Goal: Task Accomplishment & Management: Use online tool/utility

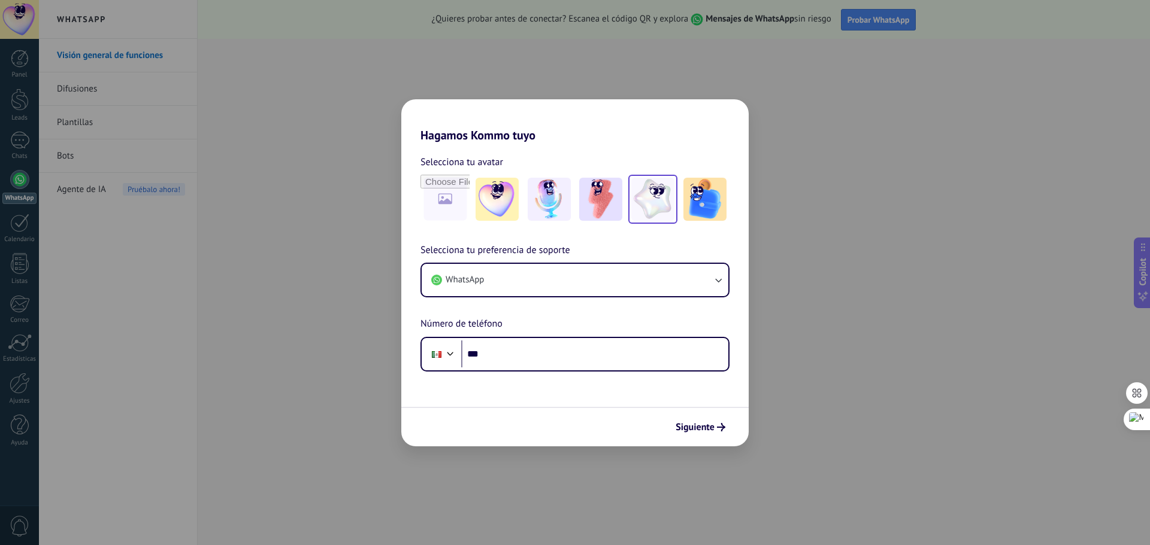
click at [653, 210] on img at bounding box center [652, 199] width 43 height 43
click at [509, 284] on button "WhatsApp" at bounding box center [575, 280] width 307 height 32
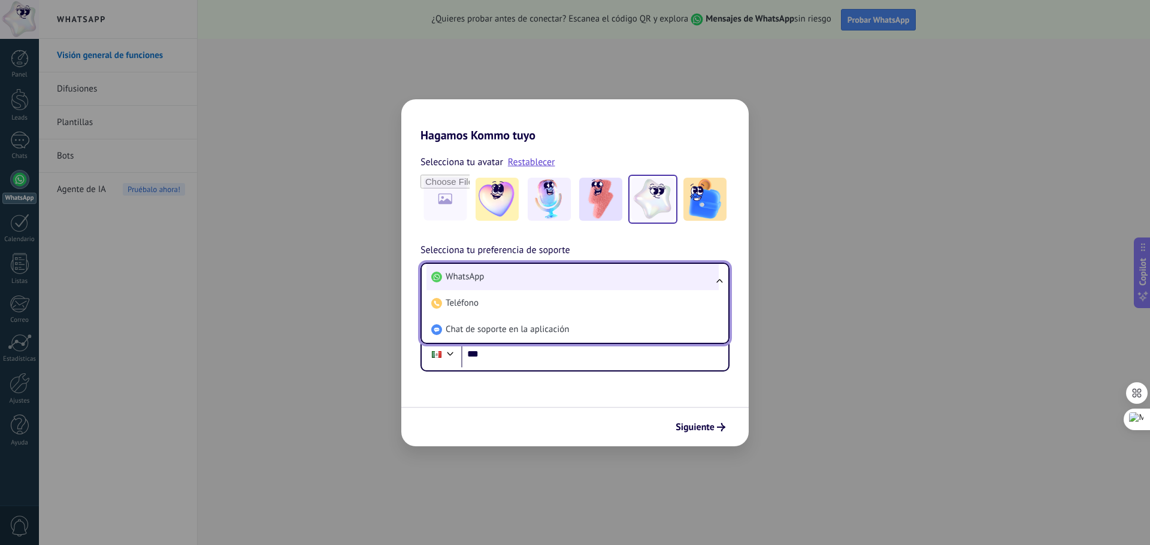
click at [511, 277] on li "WhatsApp" at bounding box center [572, 277] width 292 height 26
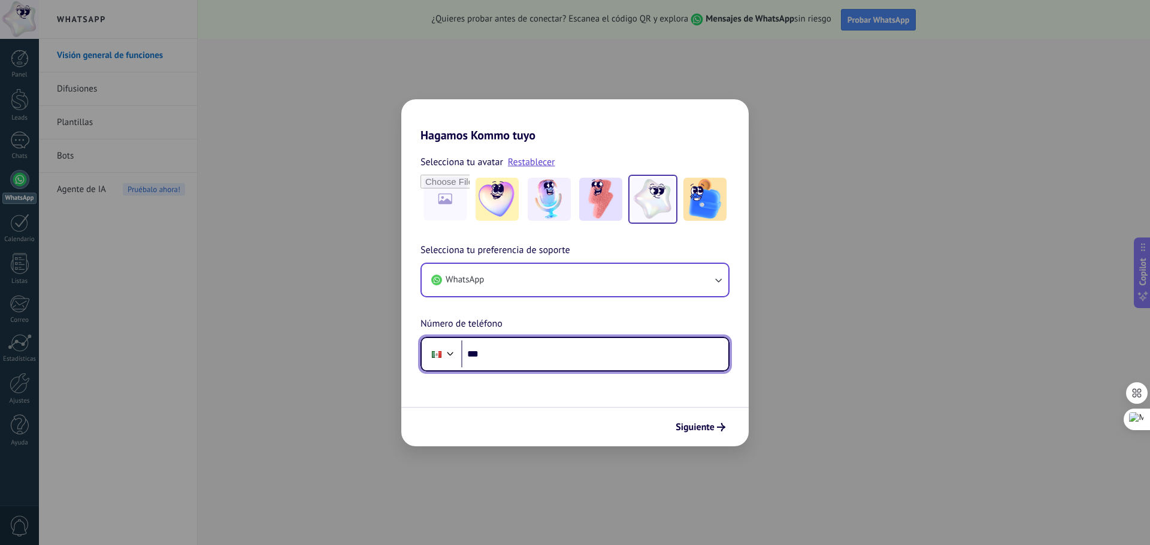
click at [516, 351] on input "***" at bounding box center [594, 355] width 267 height 28
paste input "**********"
type input "**********"
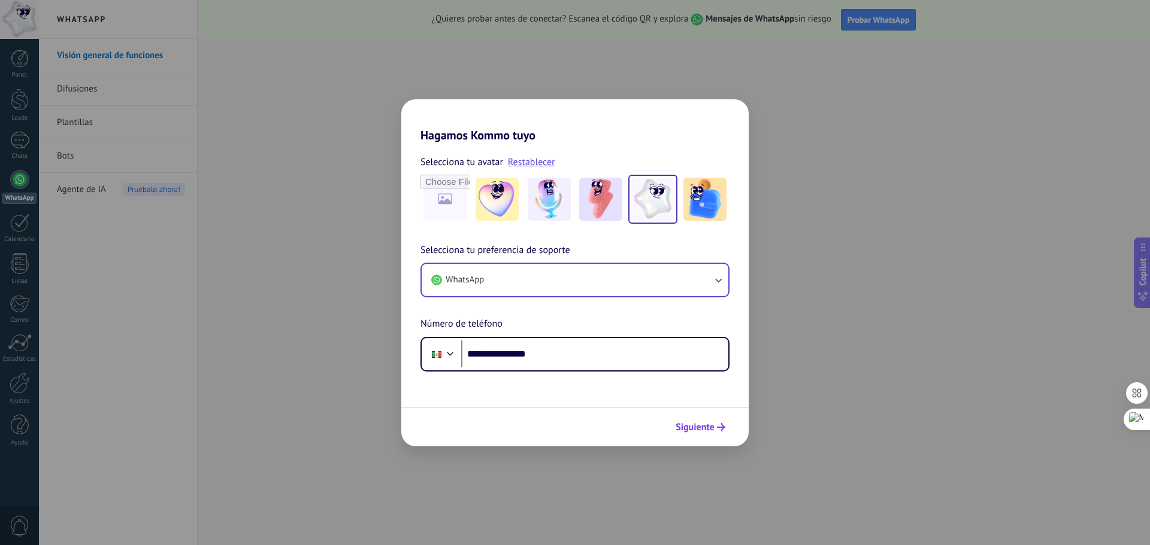
click at [709, 432] on span "Siguiente" at bounding box center [694, 427] width 39 height 8
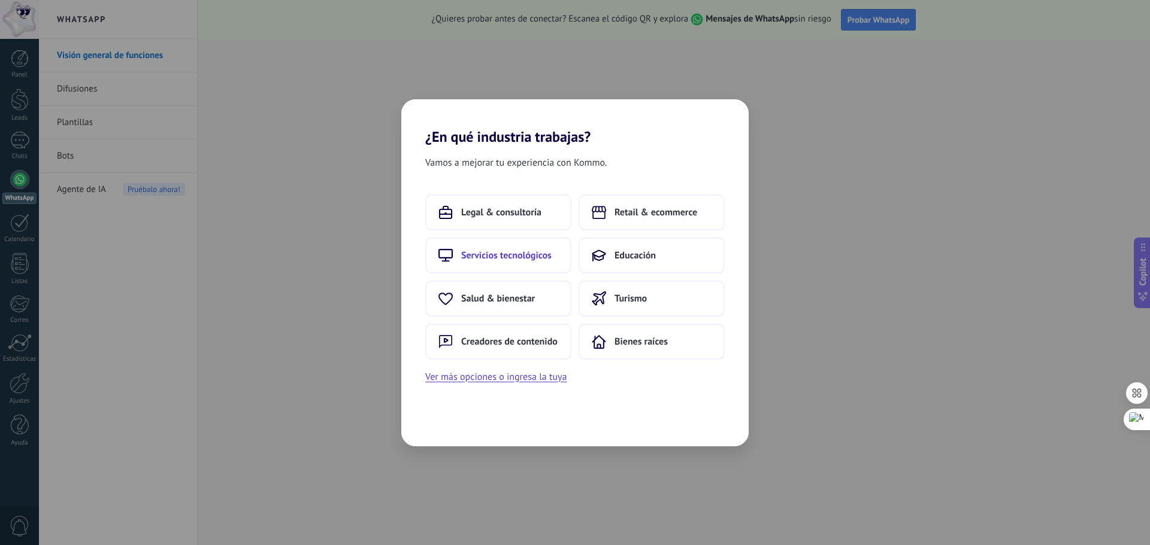
click at [528, 250] on span "Servicios tecnológicos" at bounding box center [506, 256] width 90 height 12
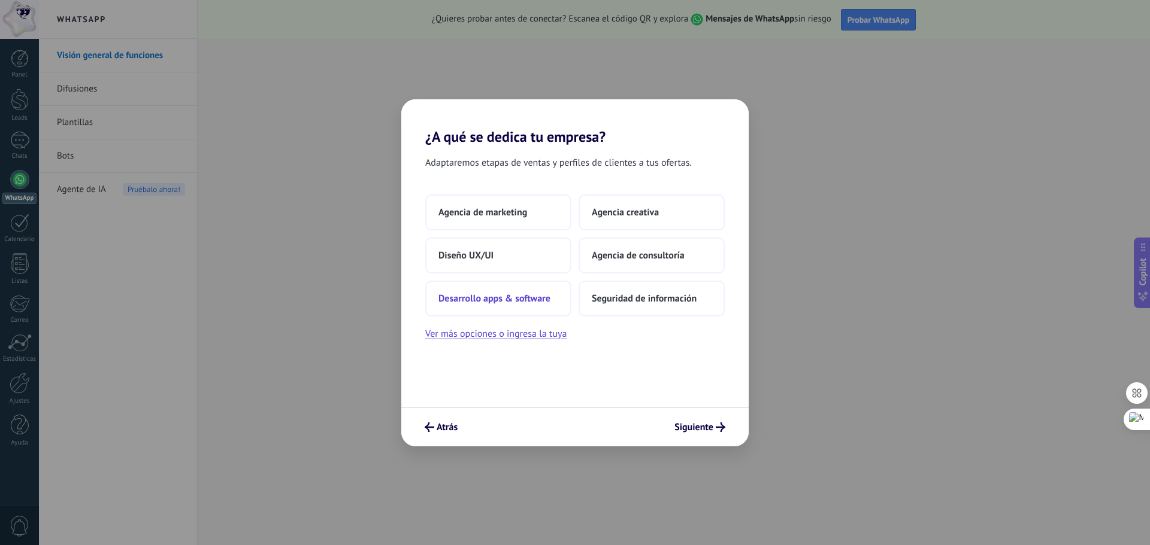
click at [519, 298] on span "Desarrollo apps & software" at bounding box center [494, 299] width 112 height 12
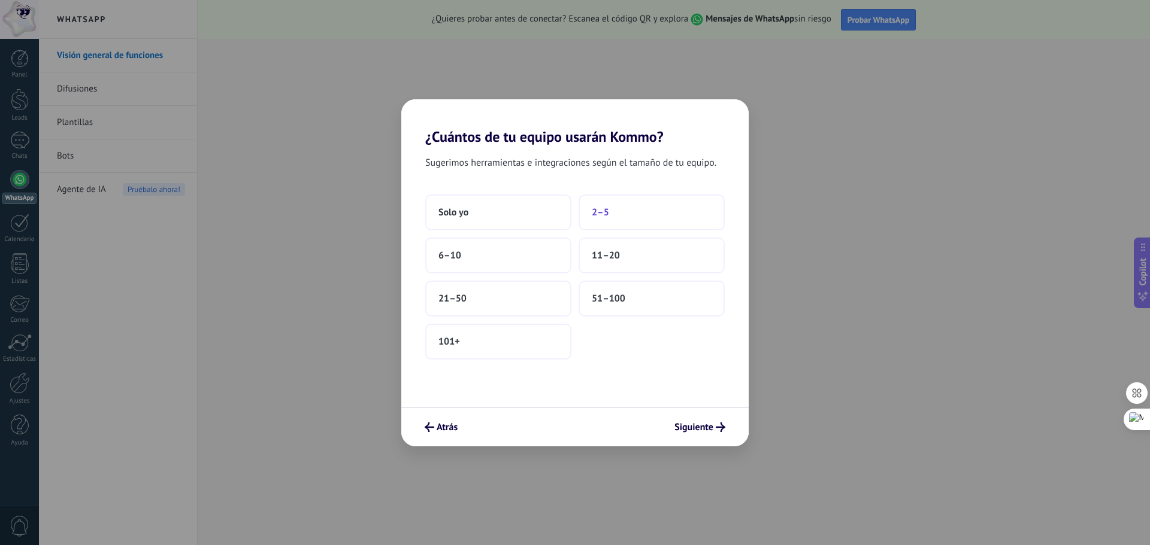
click at [611, 211] on button "2–5" at bounding box center [651, 213] width 146 height 36
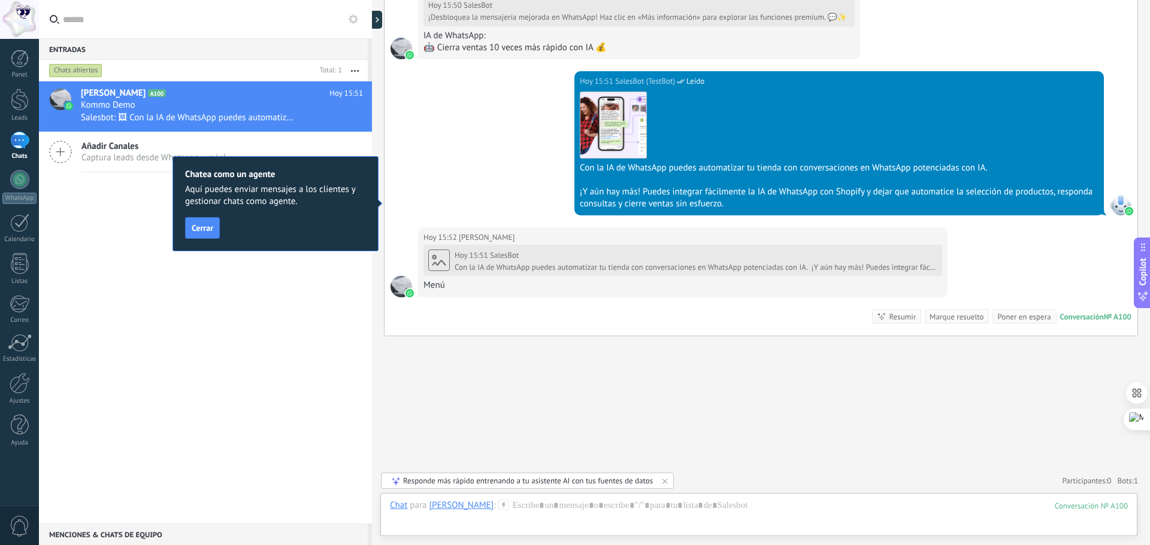
scroll to position [801, 0]
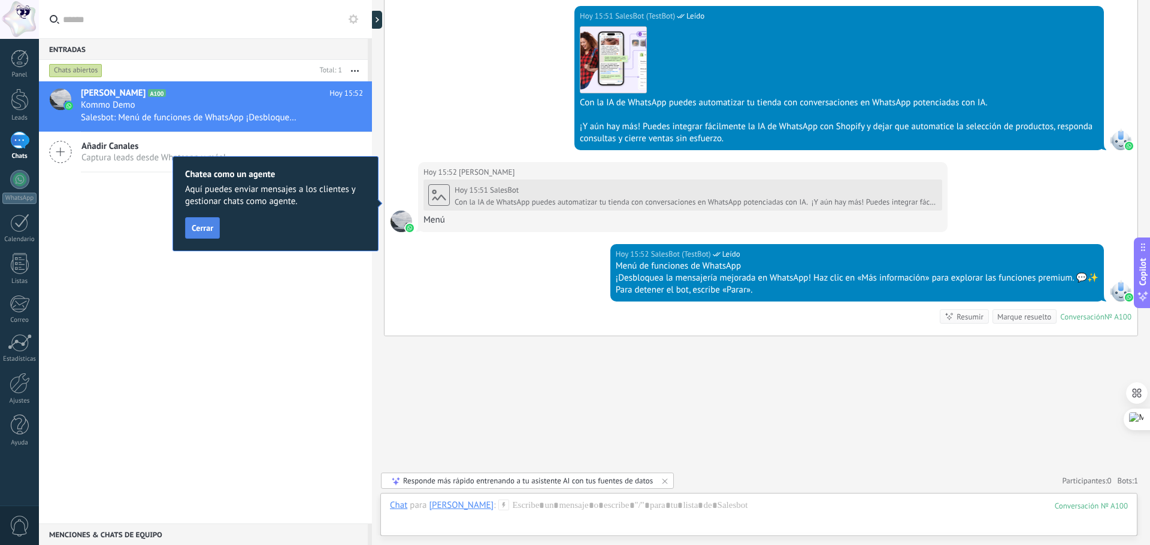
click at [199, 232] on span "Cerrar" at bounding box center [203, 228] width 22 height 8
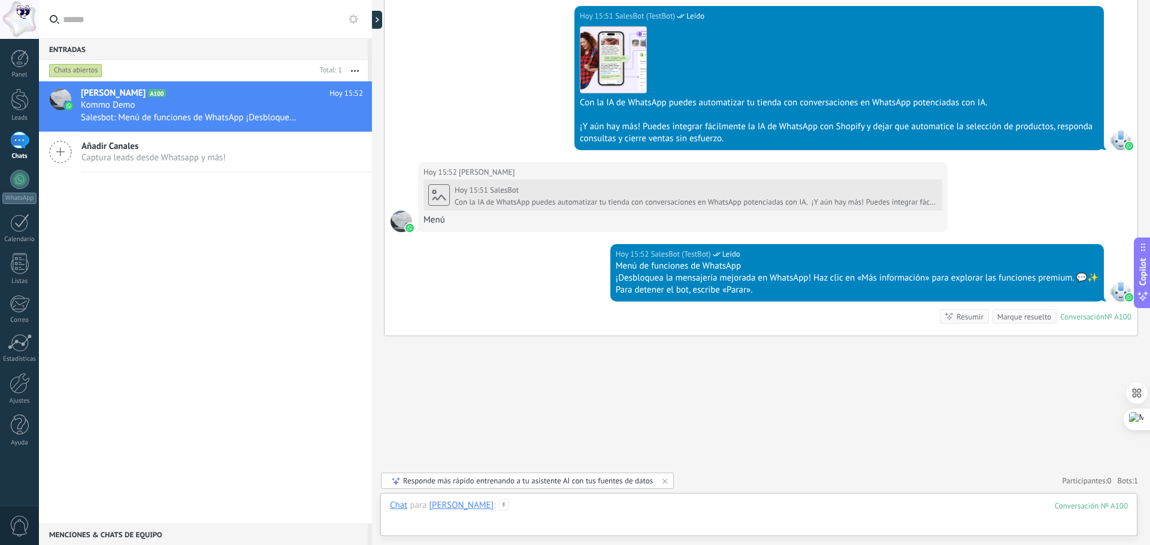
click at [519, 510] on div at bounding box center [759, 518] width 738 height 36
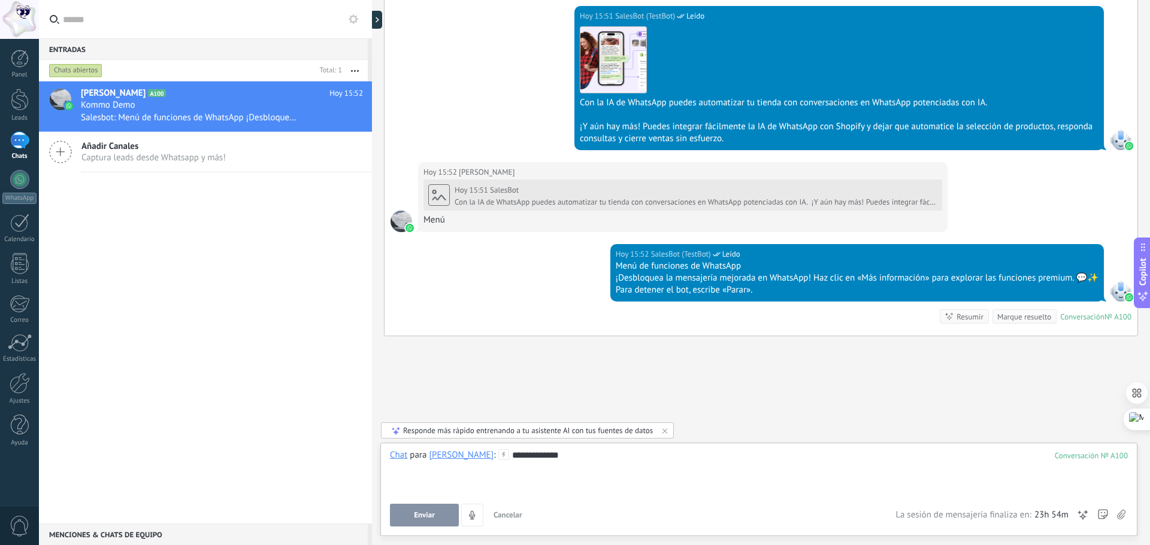
click at [435, 514] on button "Enviar" at bounding box center [424, 515] width 69 height 23
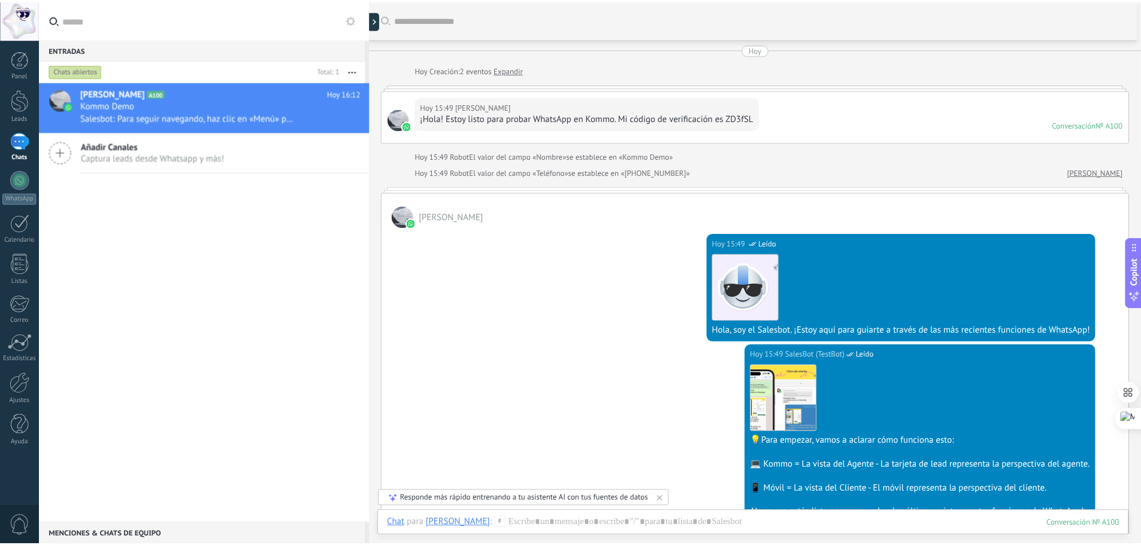
scroll to position [0, 0]
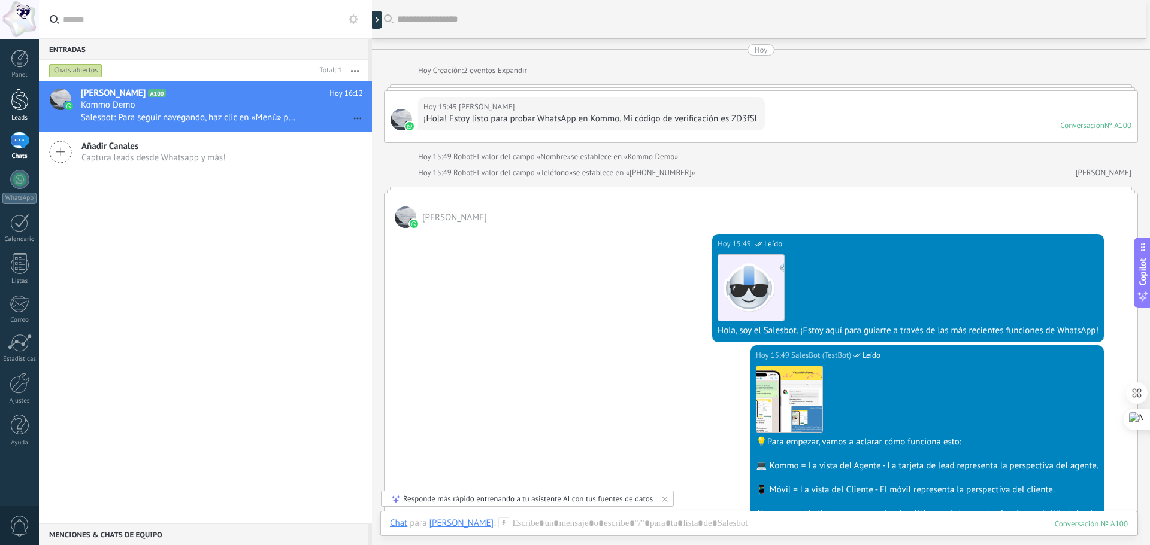
click at [23, 108] on div at bounding box center [20, 100] width 18 height 22
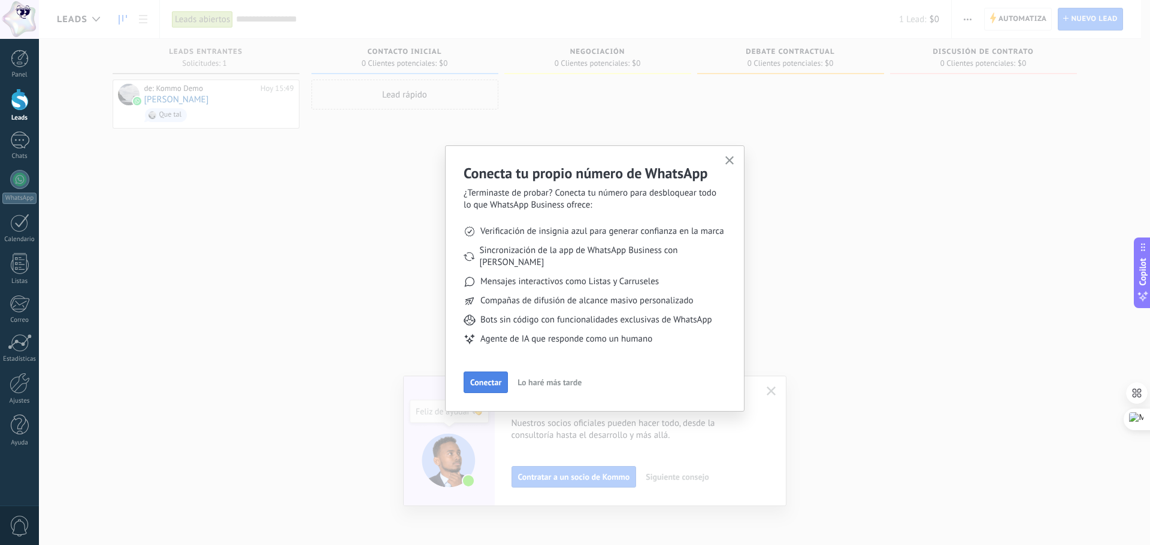
click at [491, 378] on span "Conectar" at bounding box center [485, 382] width 31 height 8
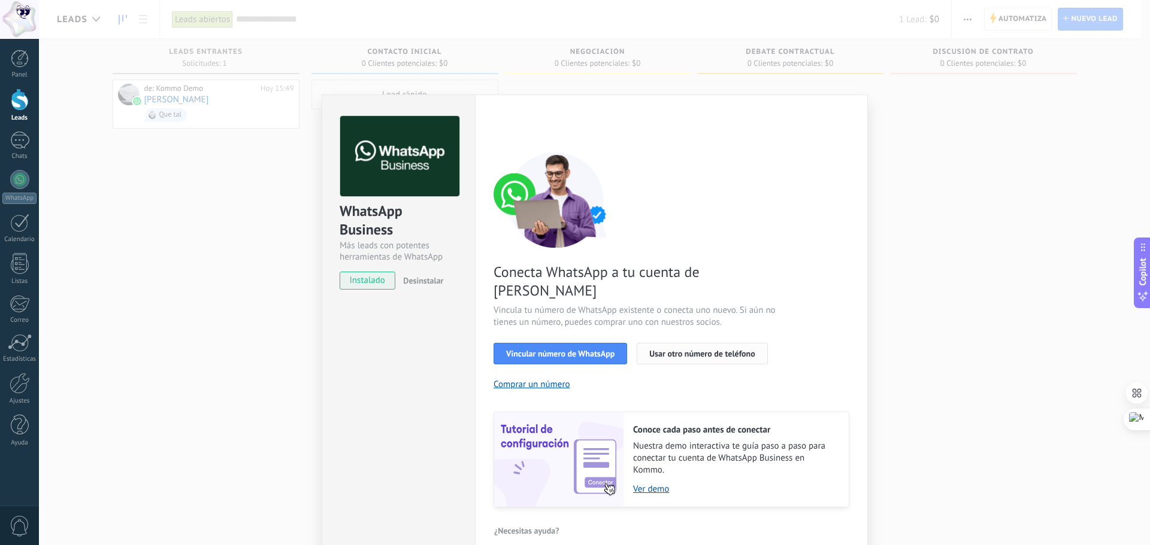
click at [735, 350] on span "Usar otro número de teléfono" at bounding box center [701, 354] width 105 height 8
click at [574, 350] on span "Vincular número de WhatsApp" at bounding box center [560, 354] width 108 height 8
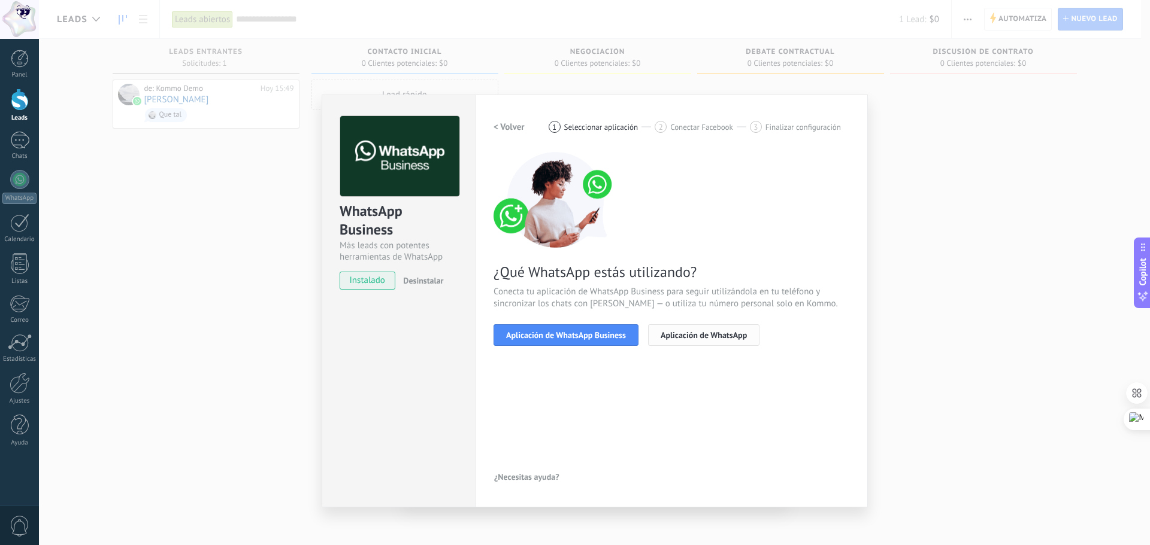
click at [694, 344] on button "Aplicación de WhatsApp" at bounding box center [703, 336] width 111 height 22
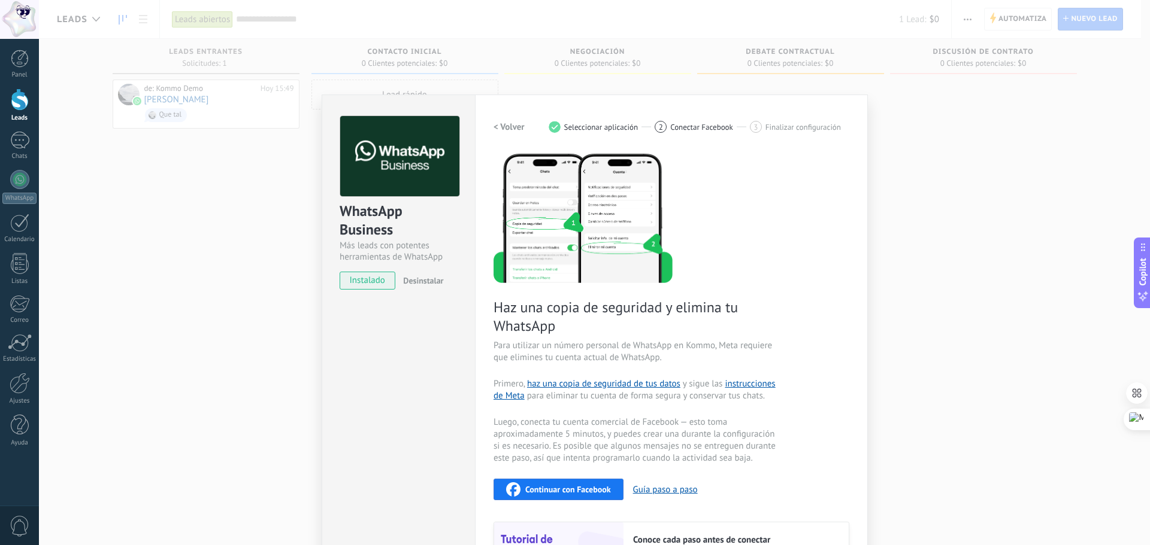
click at [507, 128] on h2 "< Volver" at bounding box center [508, 127] width 31 height 11
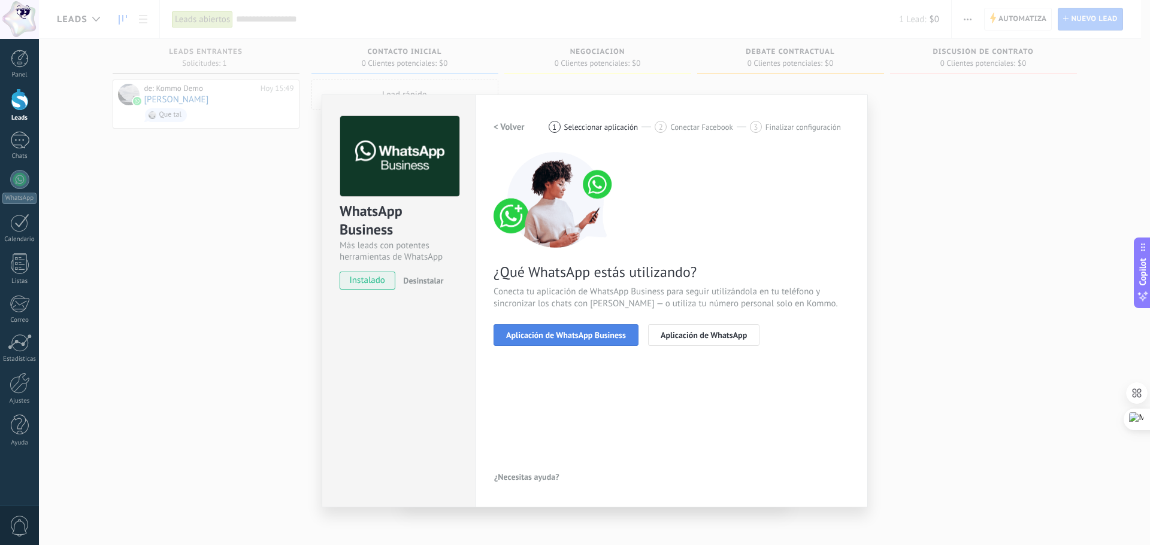
click at [568, 334] on span "Aplicación de WhatsApp Business" at bounding box center [566, 335] width 120 height 8
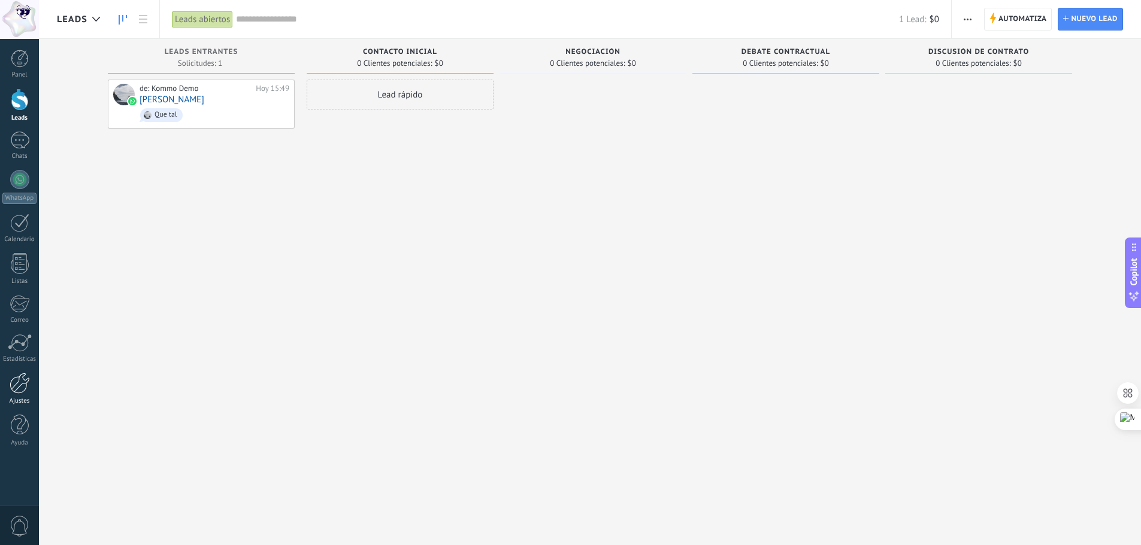
click at [18, 388] on div at bounding box center [20, 383] width 20 height 21
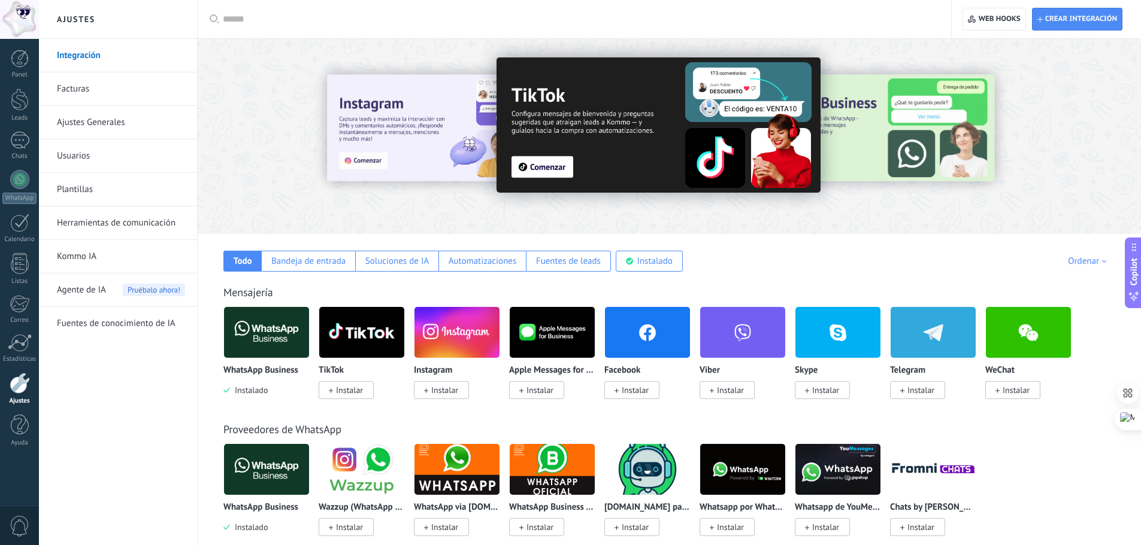
click at [90, 164] on link "Usuarios" at bounding box center [121, 157] width 128 height 34
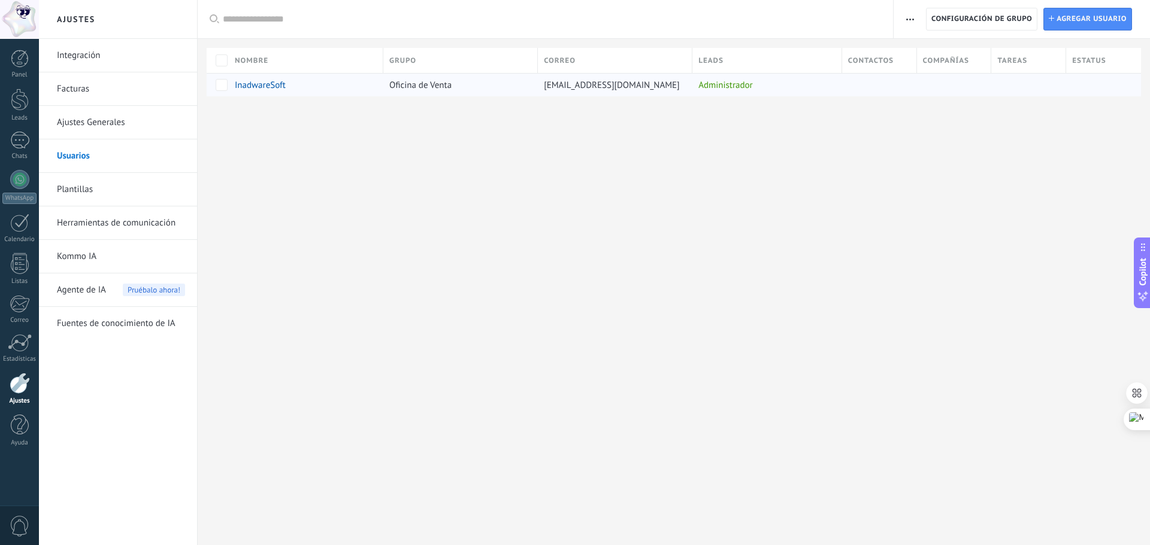
click at [257, 87] on span "InadwareSoft" at bounding box center [260, 85] width 51 height 11
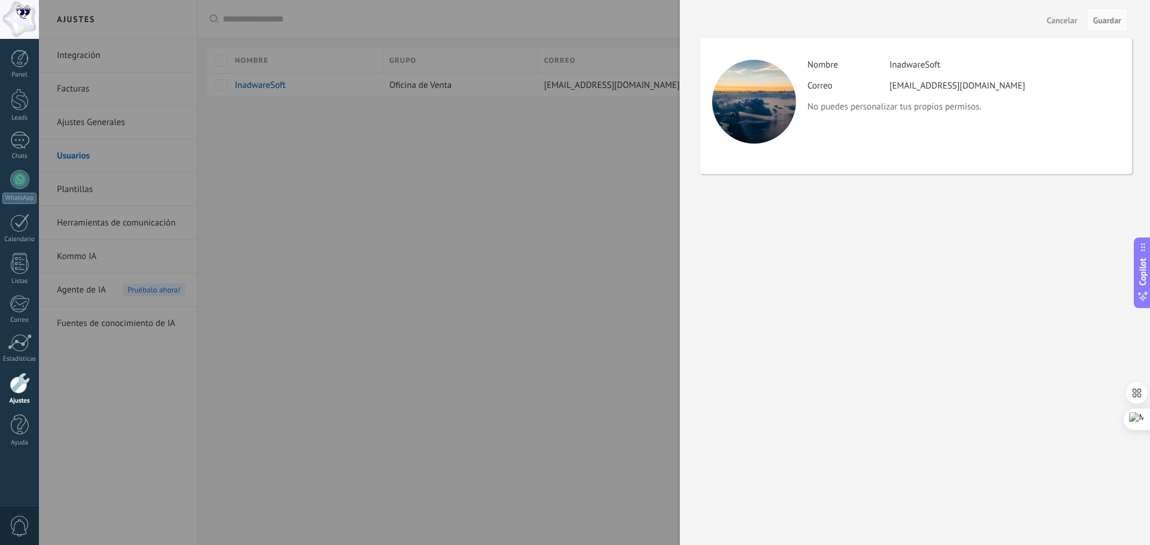
click at [530, 231] on div at bounding box center [575, 272] width 1150 height 545
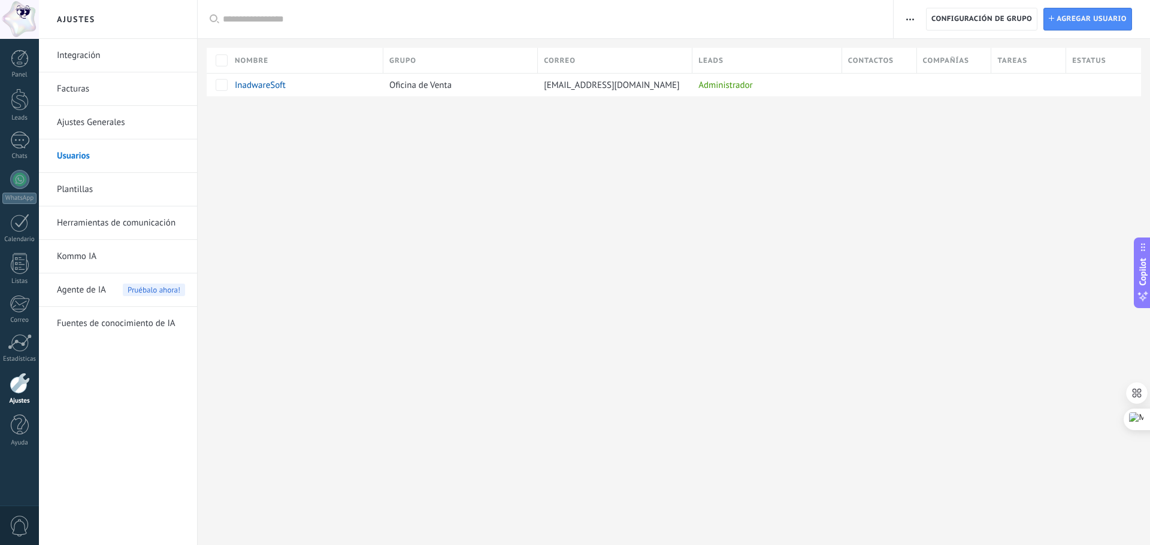
click at [72, 55] on link "Integración" at bounding box center [121, 56] width 128 height 34
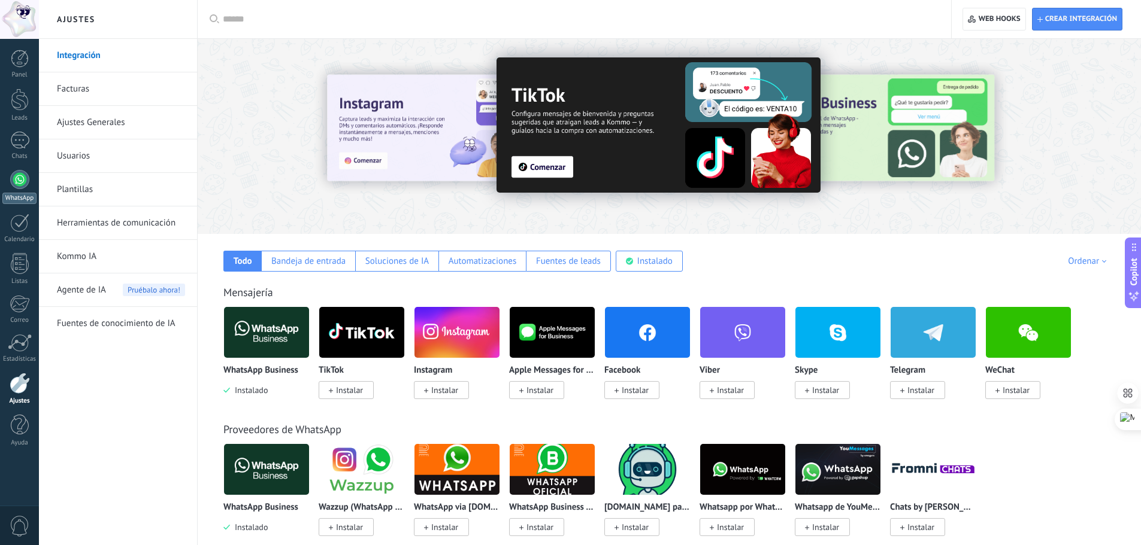
click at [15, 177] on div at bounding box center [19, 179] width 19 height 19
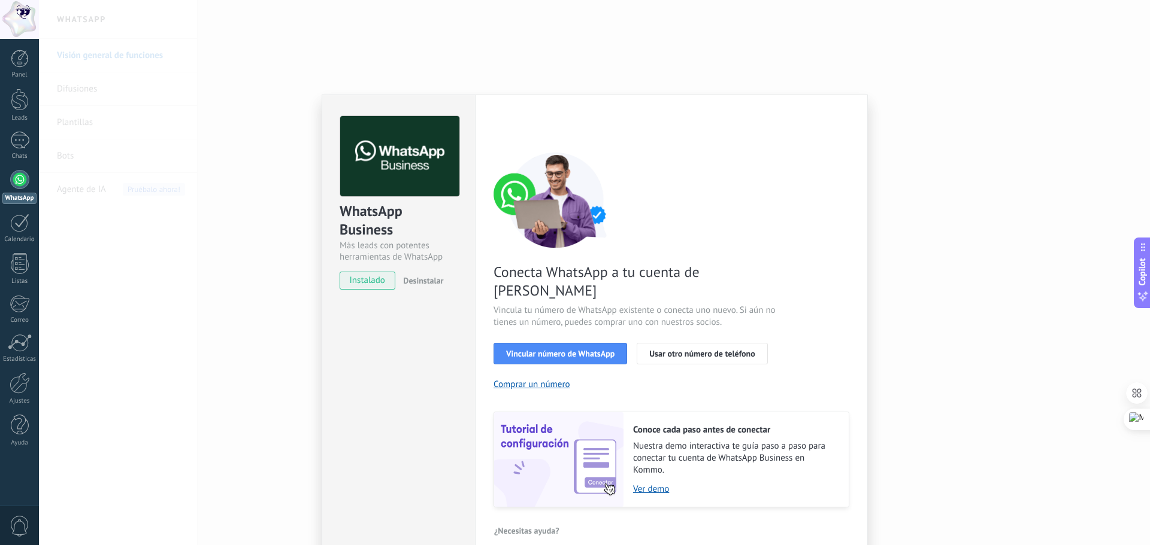
click at [747, 60] on div "WhatsApp Business Más leads con potentes herramientas de WhatsApp instalado Des…" at bounding box center [594, 272] width 1111 height 545
click at [727, 70] on div "WhatsApp Business Más leads con potentes herramientas de WhatsApp instalado Des…" at bounding box center [594, 272] width 1111 height 545
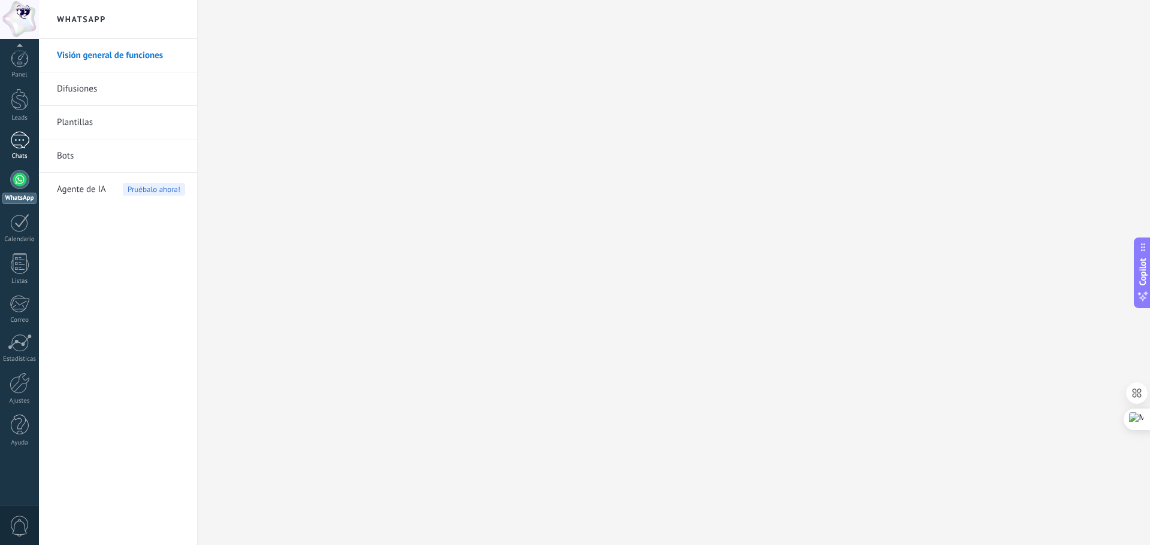
click at [20, 141] on div "1" at bounding box center [19, 140] width 19 height 17
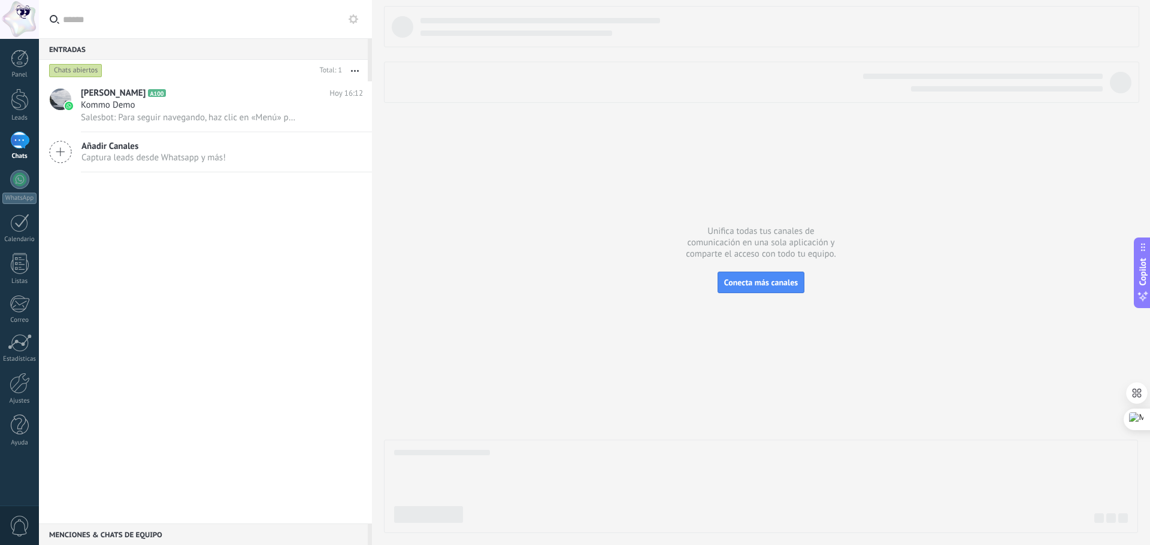
click at [122, 150] on span "Añadir Canales" at bounding box center [153, 146] width 144 height 11
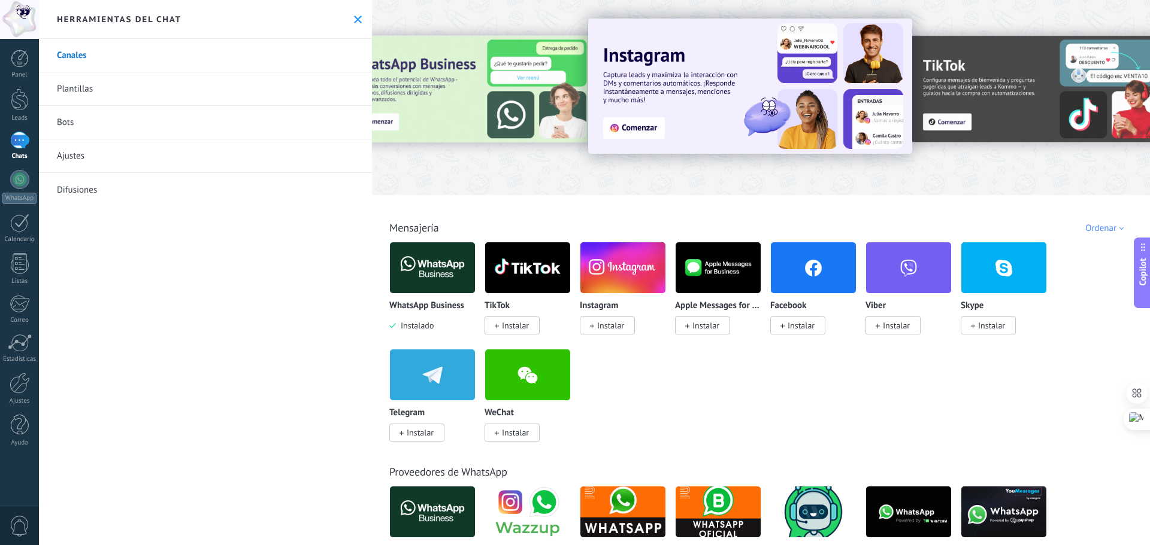
click at [433, 270] on img at bounding box center [432, 268] width 85 height 58
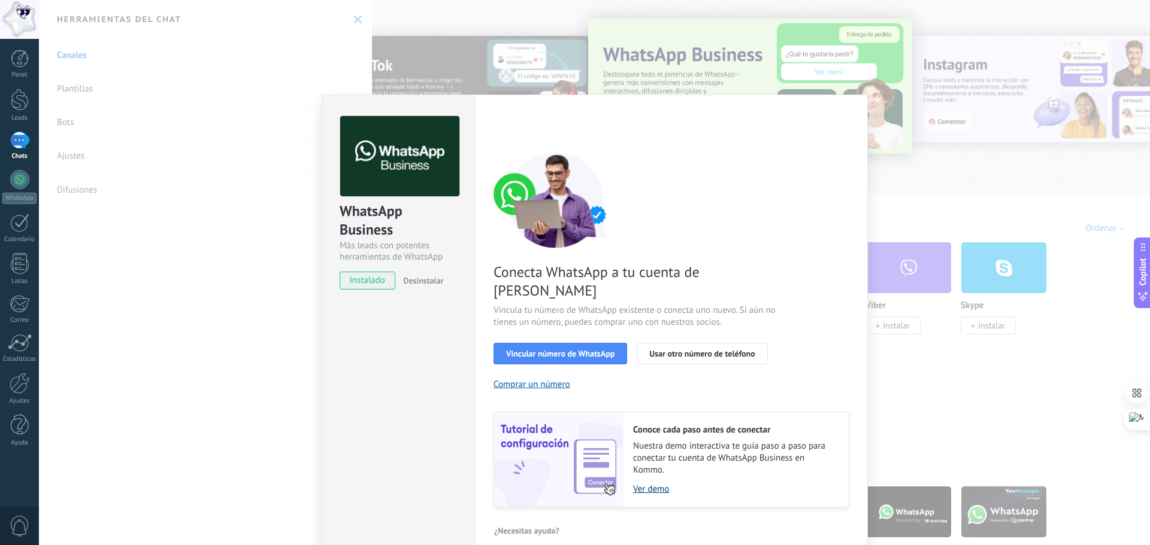
click at [657, 484] on link "Ver demo" at bounding box center [735, 489] width 204 height 11
